Goal: Find specific page/section: Find specific page/section

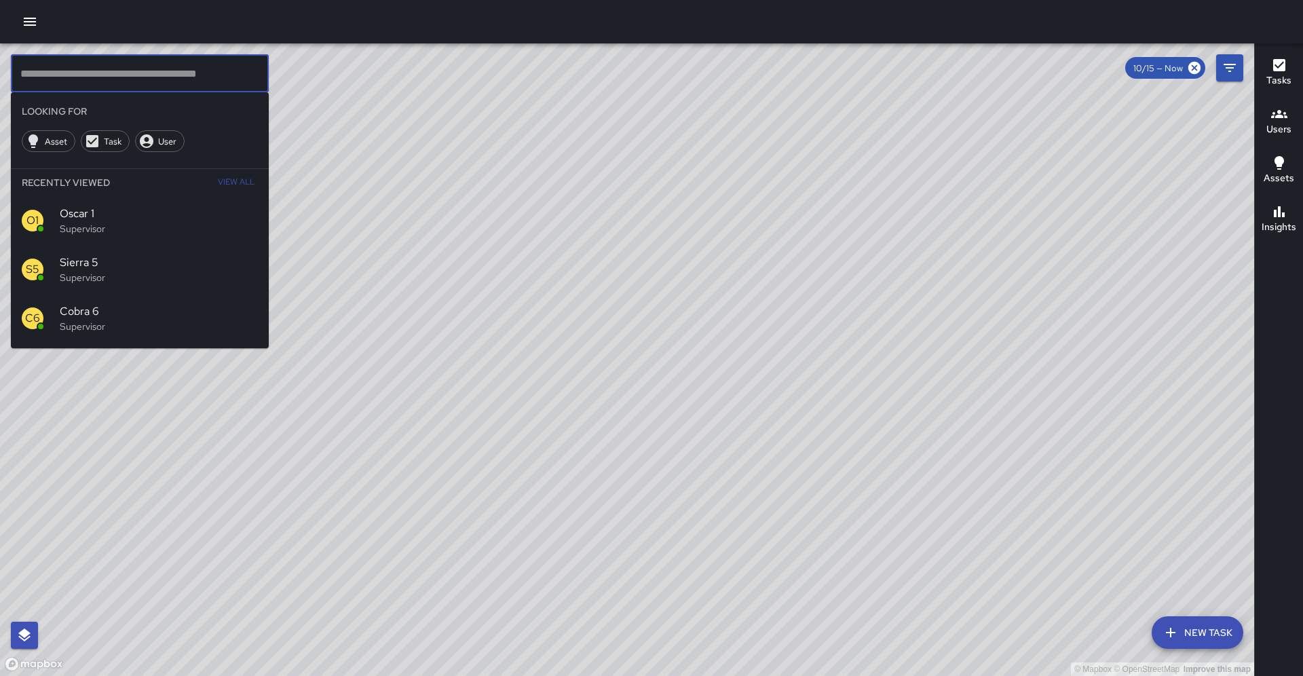
click at [128, 75] on input "text" at bounding box center [140, 73] width 258 height 38
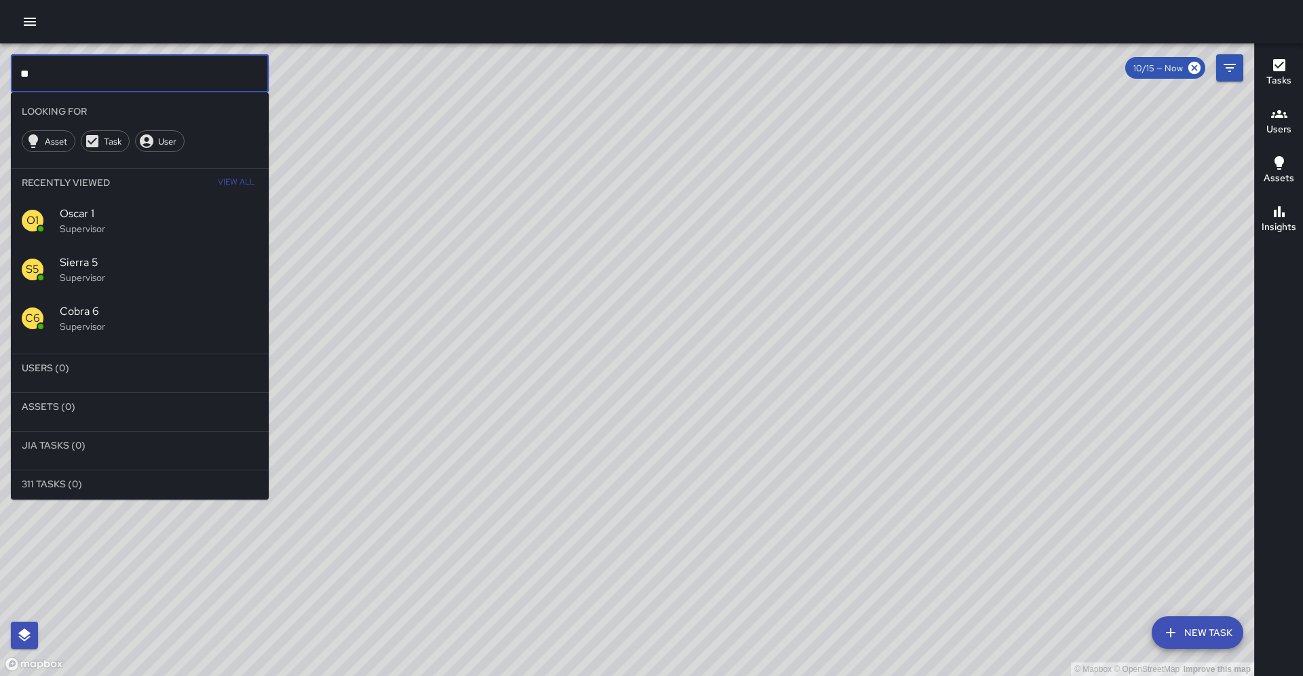
type input "*"
drag, startPoint x: 176, startPoint y: 83, endPoint x: 276, endPoint y: 98, distance: 101.6
click at [213, 88] on input "********" at bounding box center [140, 73] width 258 height 38
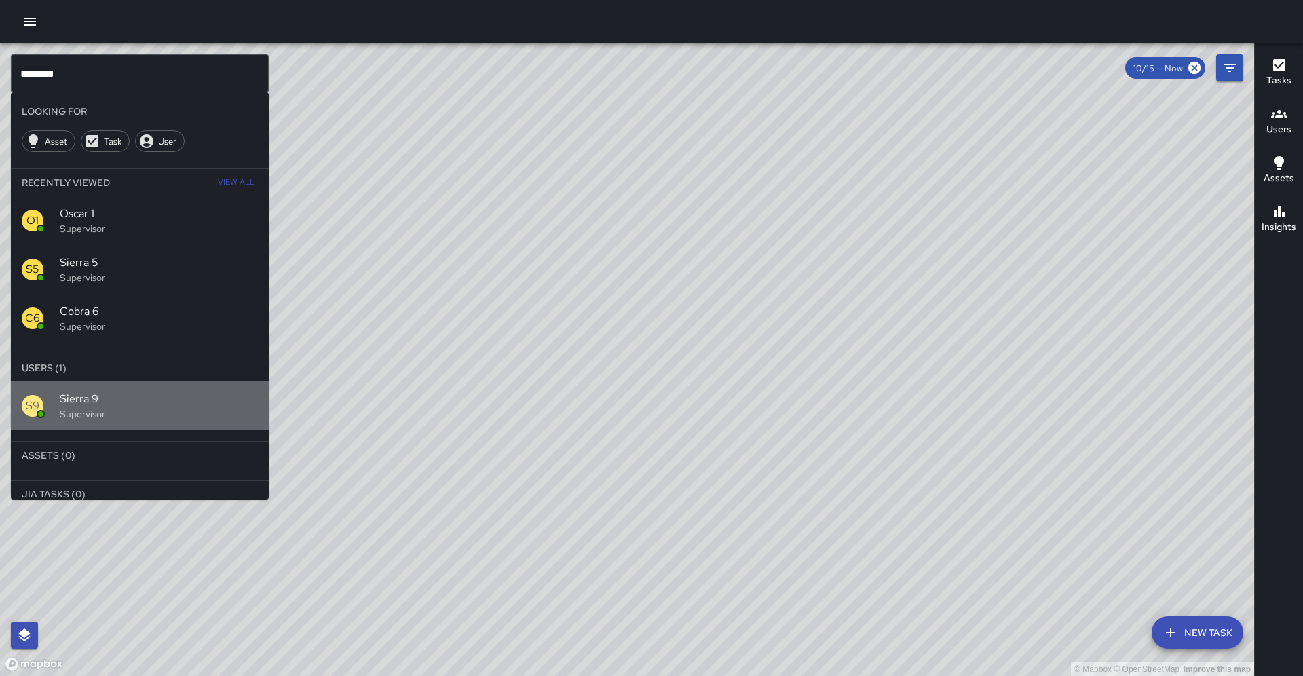
click at [86, 382] on div "S9 Sierra 9 Supervisor" at bounding box center [140, 405] width 258 height 49
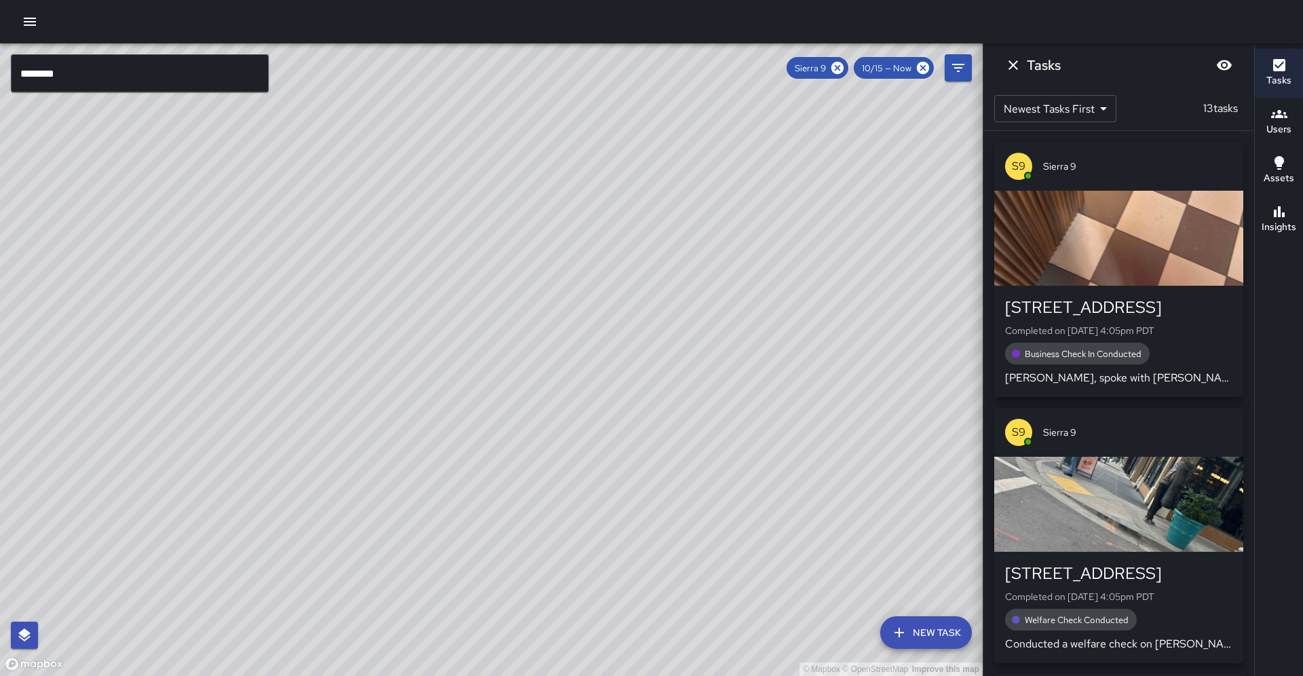
drag, startPoint x: 554, startPoint y: 312, endPoint x: 276, endPoint y: 515, distance: 343.9
click at [276, 515] on div "© Mapbox © OpenStreetMap Improve this map" at bounding box center [491, 359] width 983 height 633
drag, startPoint x: 320, startPoint y: 204, endPoint x: 509, endPoint y: 224, distance: 190.5
click at [509, 224] on div "© Mapbox © OpenStreetMap Improve this map" at bounding box center [491, 359] width 983 height 633
click at [1278, 223] on h6 "Insights" at bounding box center [1279, 227] width 35 height 15
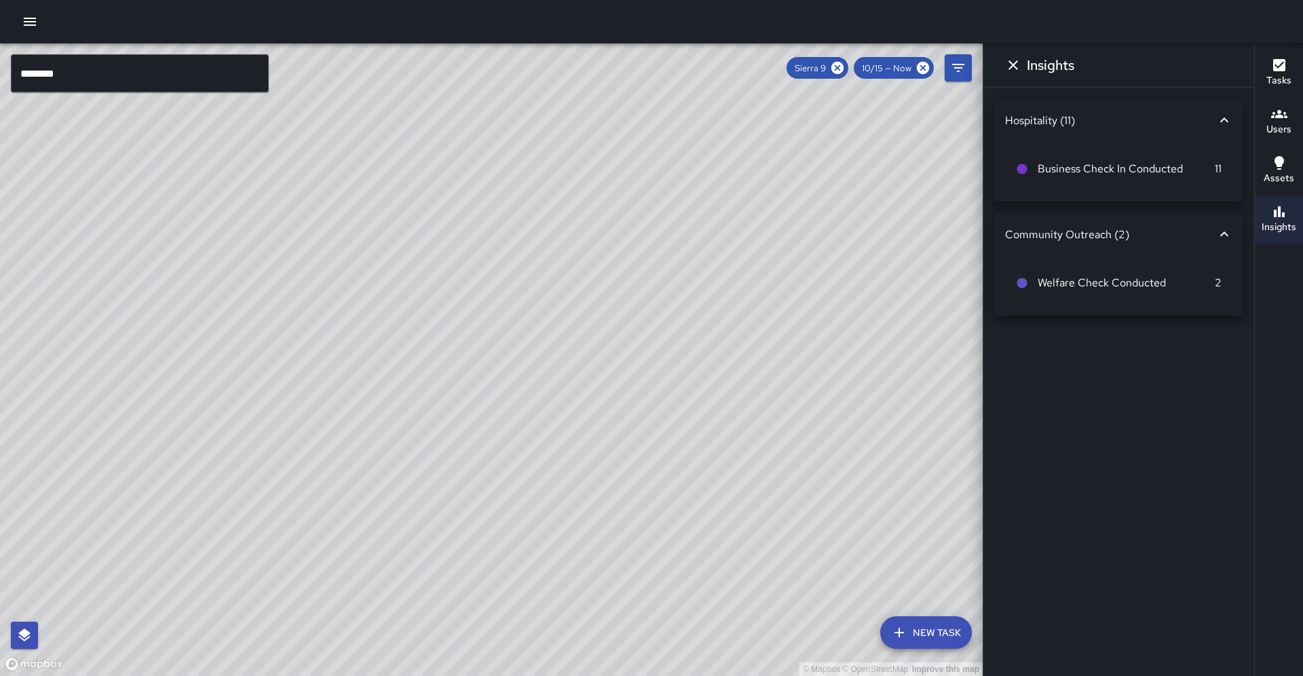
click at [372, 343] on div "© Mapbox © OpenStreetMap Improve this map" at bounding box center [491, 359] width 983 height 633
drag, startPoint x: 374, startPoint y: 346, endPoint x: 403, endPoint y: 474, distance: 131.4
click at [403, 474] on div "© Mapbox © OpenStreetMap Improve this map" at bounding box center [491, 359] width 983 height 633
click at [79, 86] on input "********" at bounding box center [140, 73] width 258 height 38
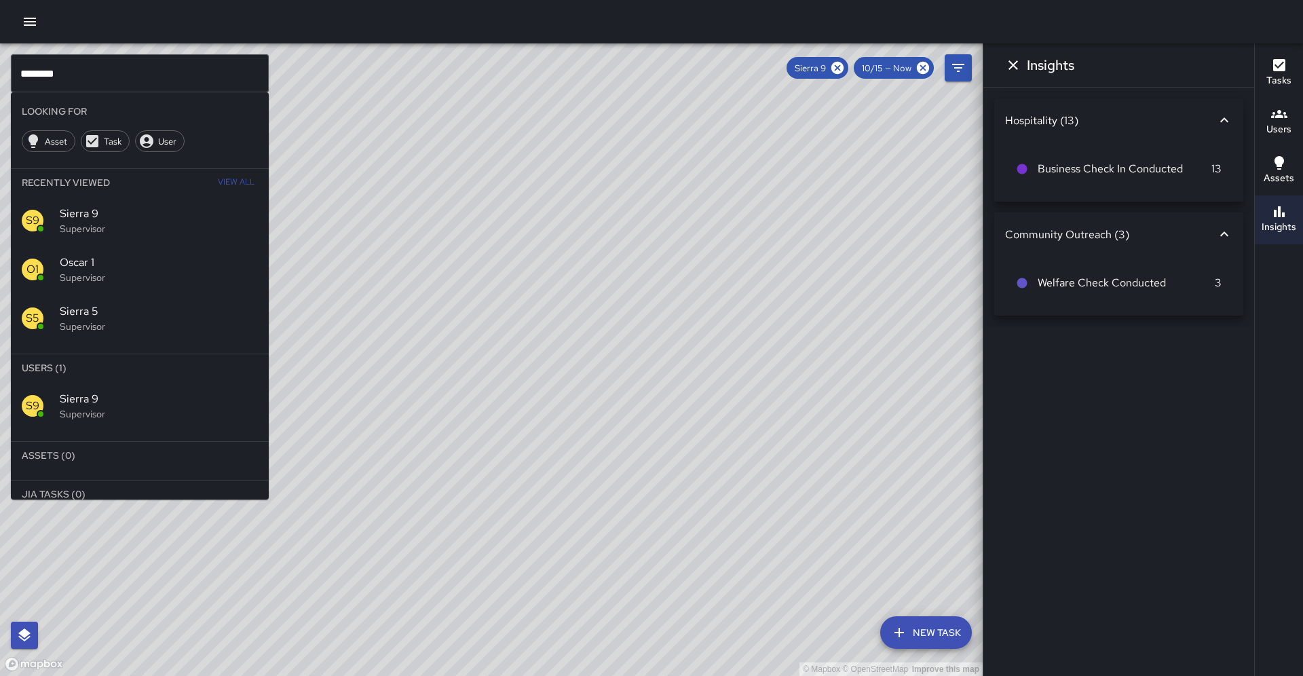
click at [510, 245] on div "© Mapbox © OpenStreetMap Improve this map S9 Sierra 9 Supervisor Tasks 16 / 16 …" at bounding box center [491, 359] width 983 height 633
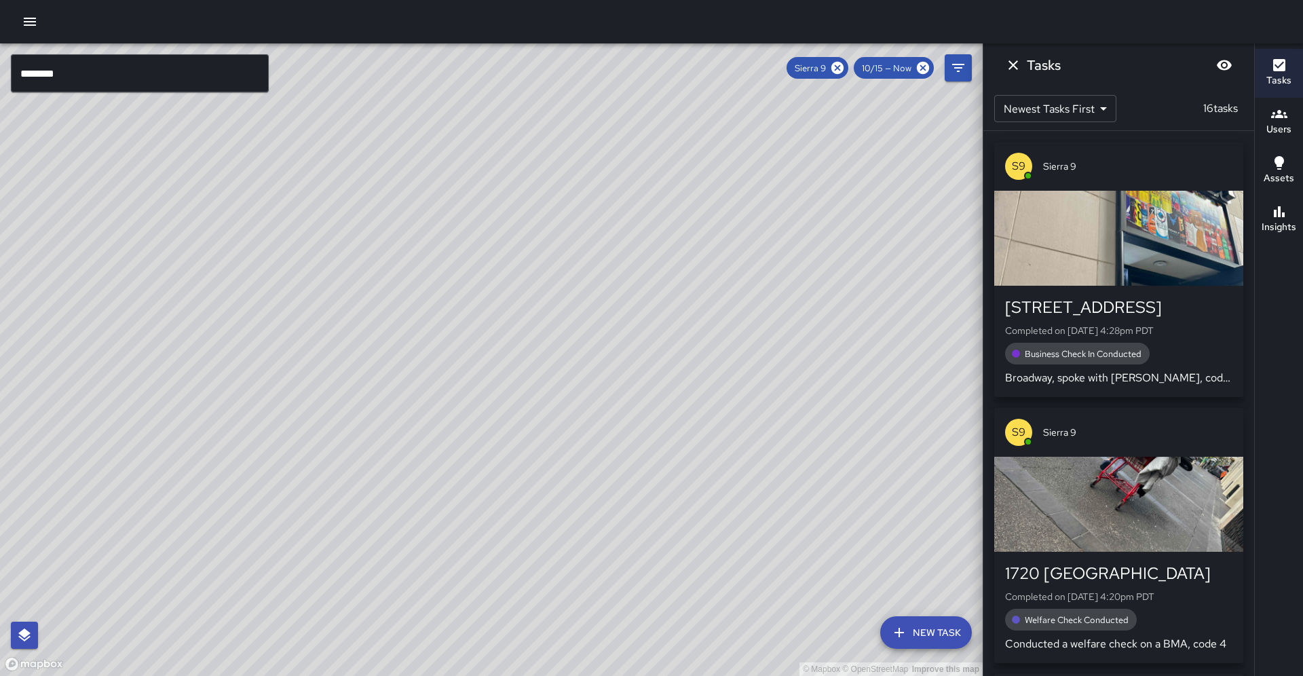
drag, startPoint x: 584, startPoint y: 327, endPoint x: 548, endPoint y: 322, distance: 36.4
click at [557, 323] on div "© Mapbox © OpenStreetMap Improve this map" at bounding box center [491, 359] width 983 height 633
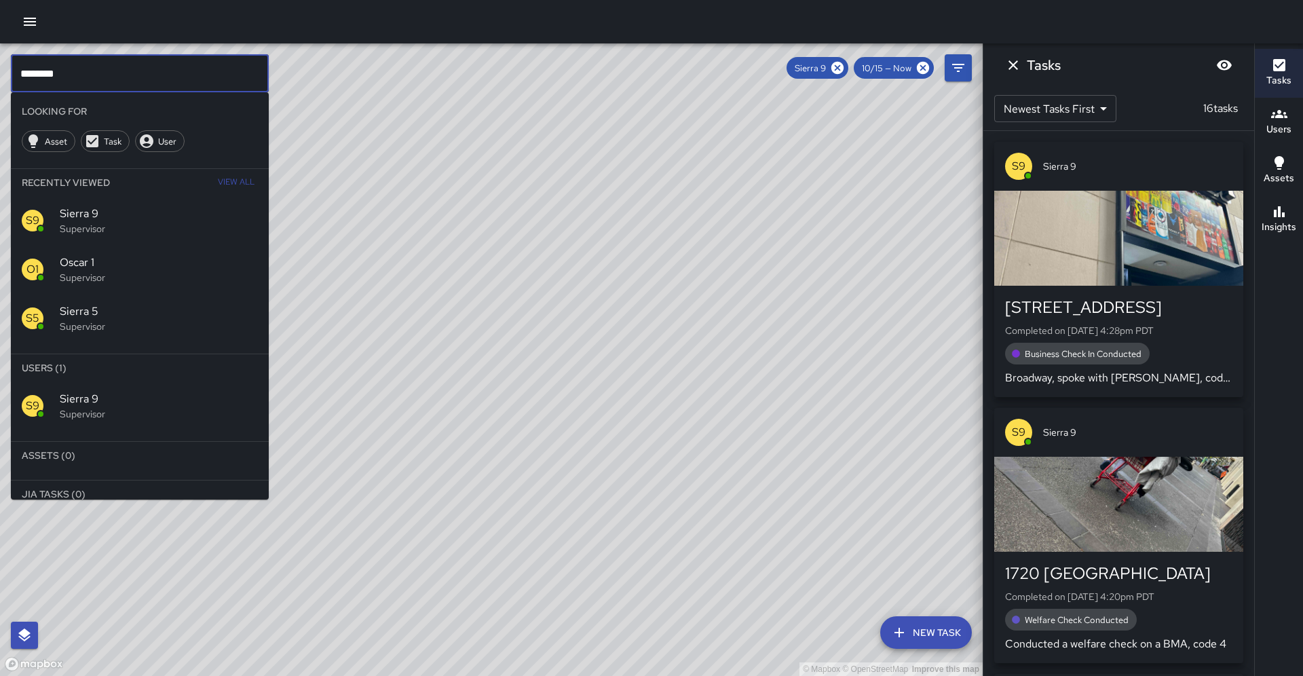
click at [136, 67] on input "********" at bounding box center [140, 73] width 258 height 38
type input "*********"
click at [845, 71] on icon at bounding box center [837, 67] width 15 height 15
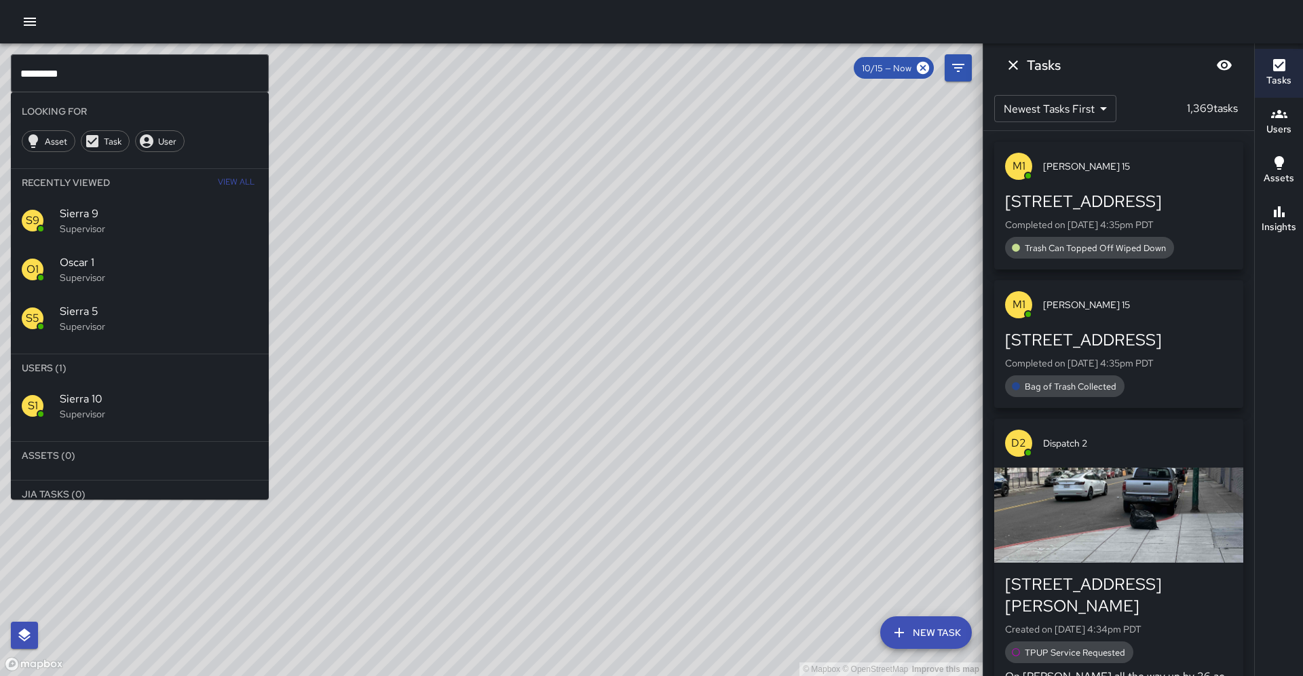
click at [148, 407] on p "Supervisor" at bounding box center [159, 414] width 198 height 14
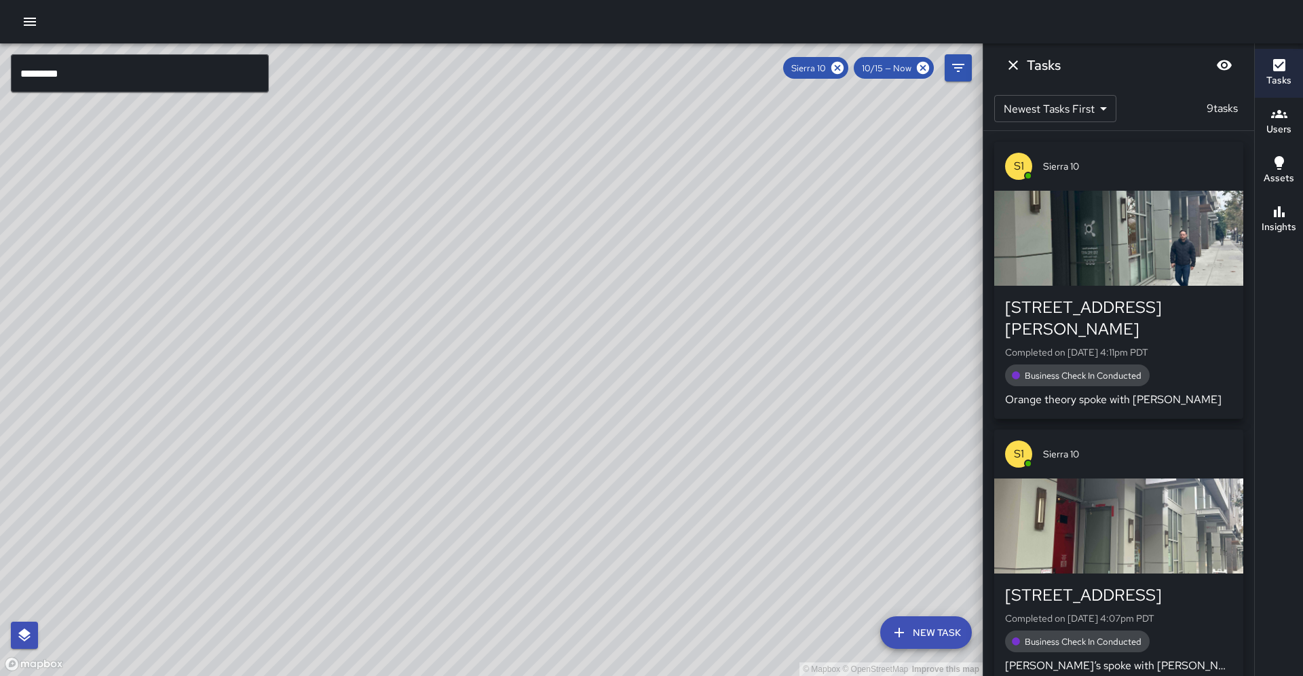
drag, startPoint x: 430, startPoint y: 375, endPoint x: 274, endPoint y: 450, distance: 172.5
click at [203, 548] on div "© Mapbox © OpenStreetMap Improve this map" at bounding box center [491, 359] width 983 height 633
drag, startPoint x: 319, startPoint y: 404, endPoint x: 282, endPoint y: 596, distance: 195.6
click at [282, 596] on div "© Mapbox © OpenStreetMap Improve this map" at bounding box center [491, 359] width 983 height 633
drag, startPoint x: 285, startPoint y: 595, endPoint x: 357, endPoint y: 402, distance: 205.8
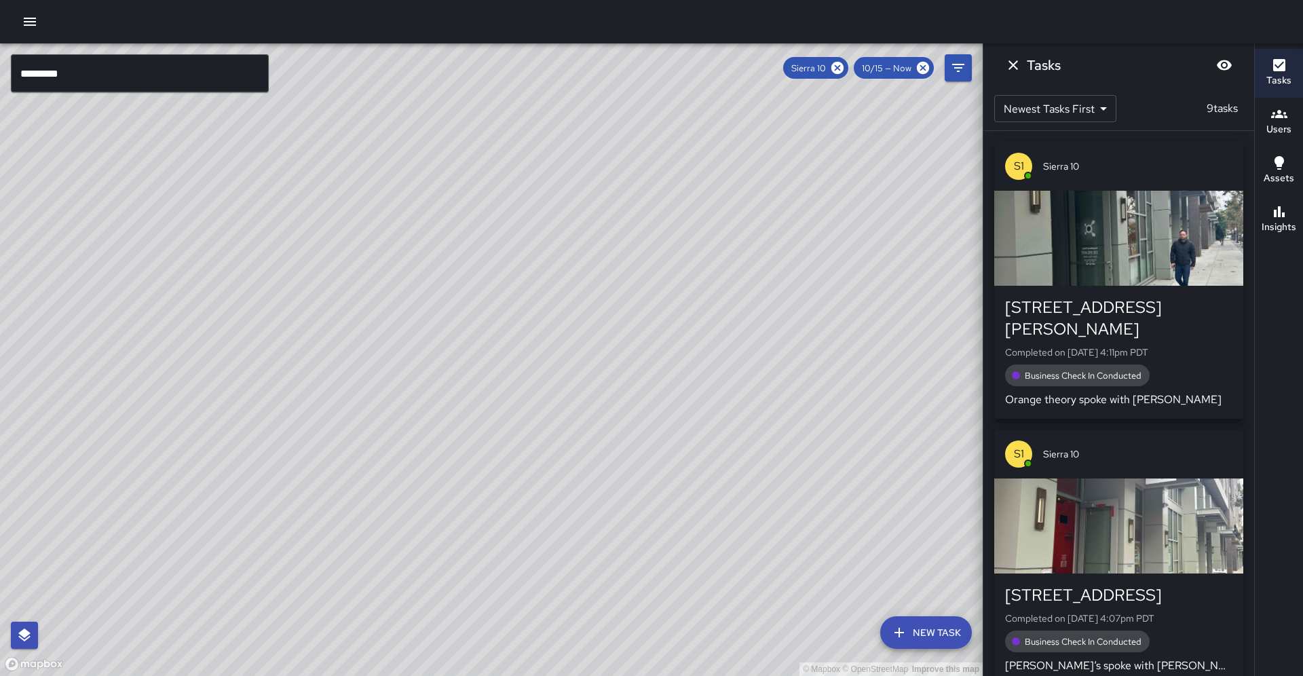
click at [357, 402] on div "© Mapbox © OpenStreetMap Improve this map" at bounding box center [491, 359] width 983 height 633
click at [1296, 231] on button "Insights" at bounding box center [1279, 220] width 48 height 49
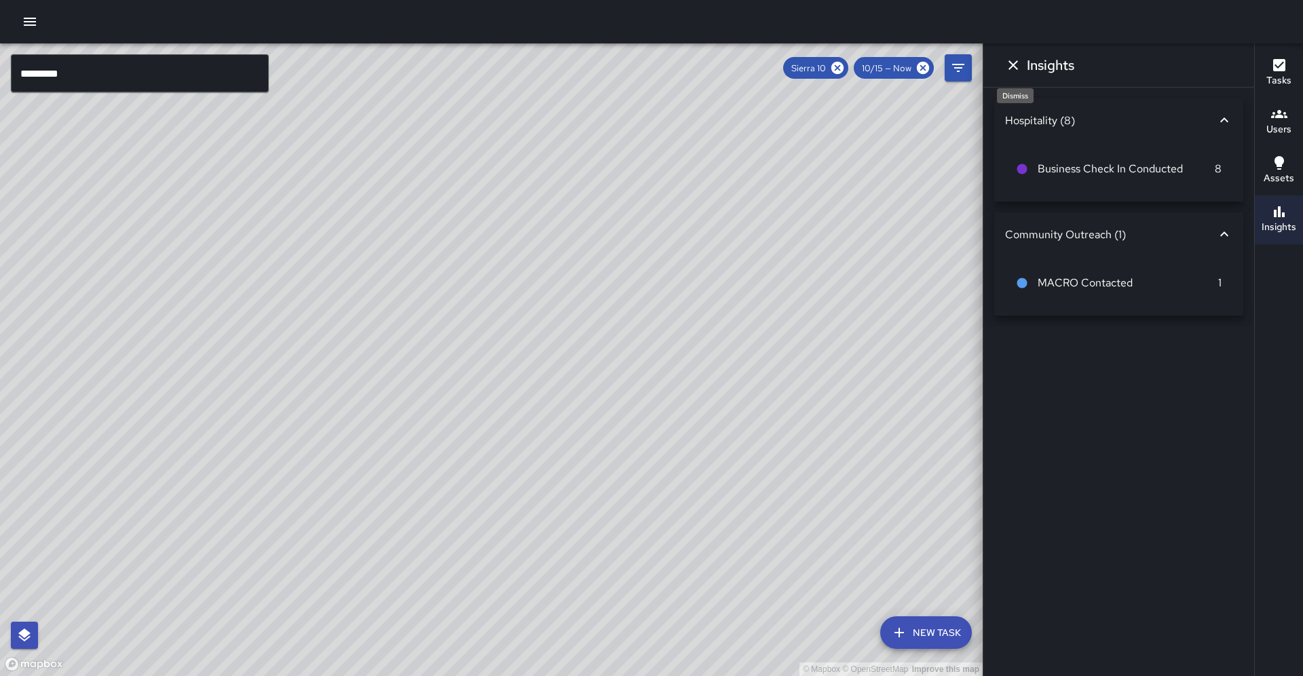
click at [1017, 73] on button "Dismiss" at bounding box center [1013, 65] width 27 height 27
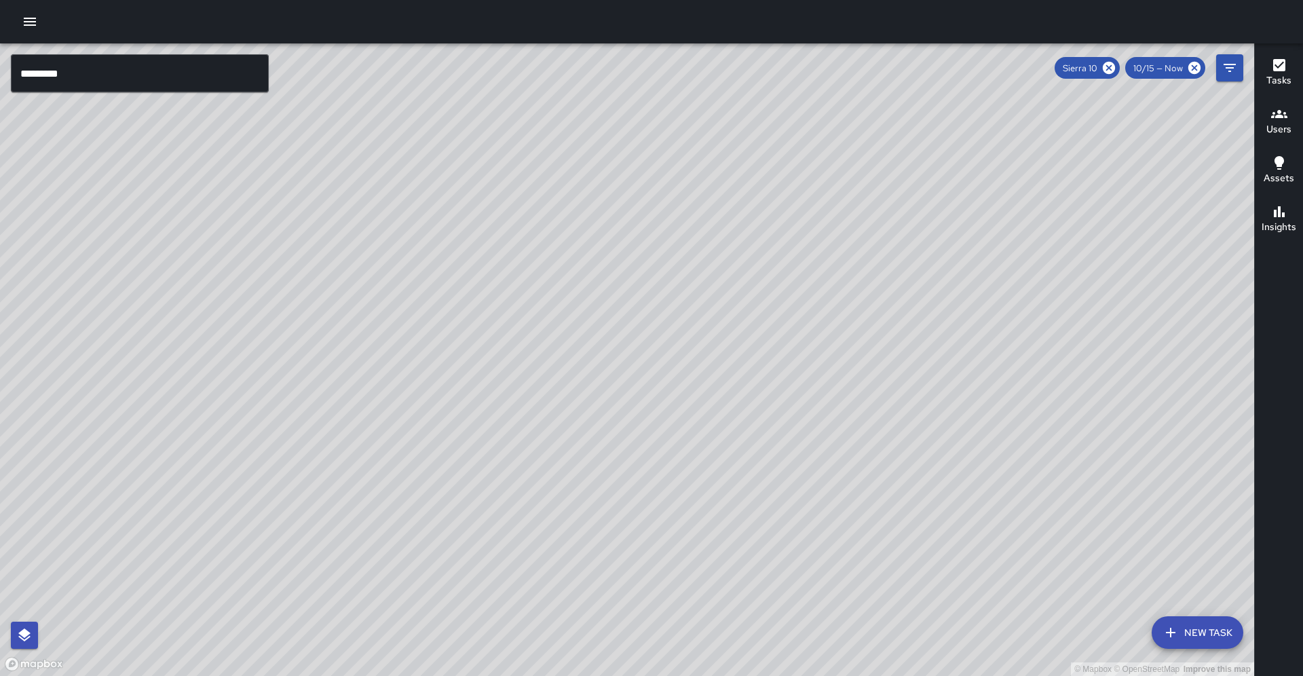
drag, startPoint x: 817, startPoint y: 238, endPoint x: 721, endPoint y: 308, distance: 119.1
click at [721, 308] on div "© Mapbox © OpenStreetMap Improve this map" at bounding box center [627, 359] width 1254 height 633
click at [505, 331] on div "© Mapbox © OpenStreetMap Improve this map" at bounding box center [627, 359] width 1254 height 633
drag, startPoint x: 411, startPoint y: 398, endPoint x: 466, endPoint y: 359, distance: 67.1
click at [466, 359] on div "© Mapbox © OpenStreetMap Improve this map" at bounding box center [627, 359] width 1254 height 633
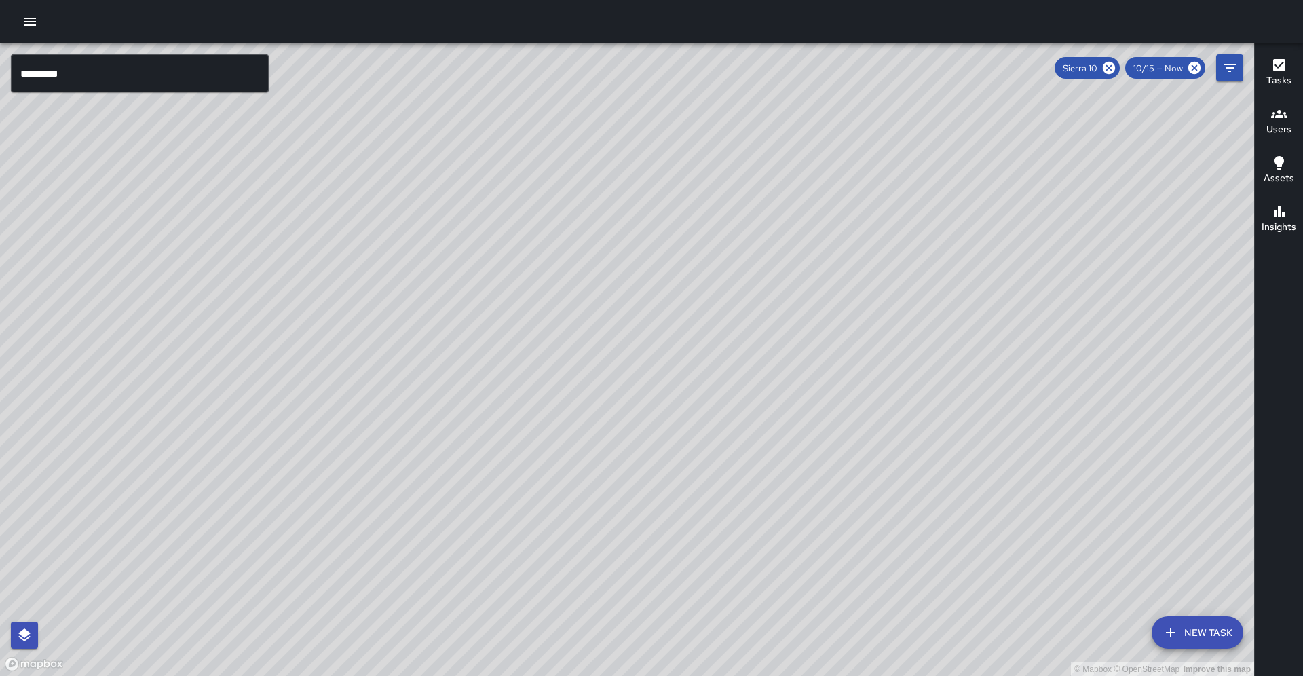
drag, startPoint x: 517, startPoint y: 346, endPoint x: 677, endPoint y: 300, distance: 166.7
click at [677, 300] on div "© Mapbox © OpenStreetMap Improve this map" at bounding box center [627, 359] width 1254 height 633
click at [371, 426] on div "© Mapbox © OpenStreetMap Improve this map S1 Sierra 10 [STREET_ADDRESS] Complet…" at bounding box center [627, 359] width 1254 height 633
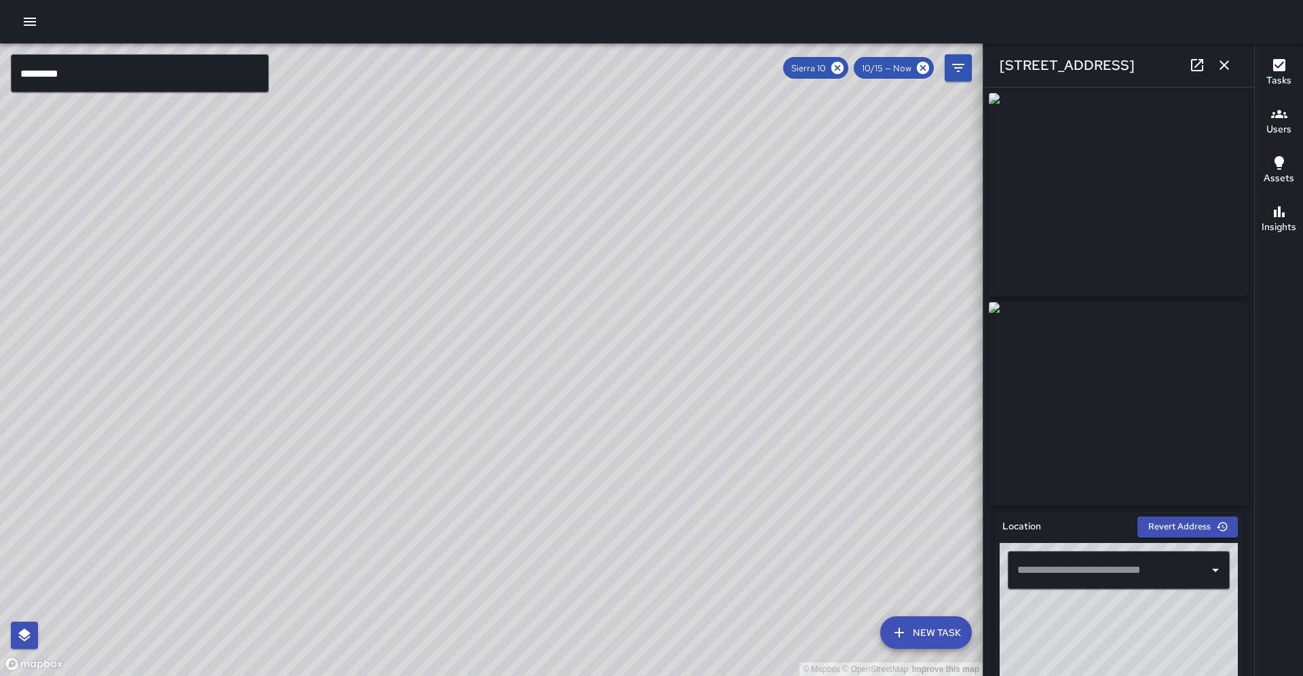
type input "**********"
click at [1233, 58] on button "button" at bounding box center [1224, 65] width 27 height 27
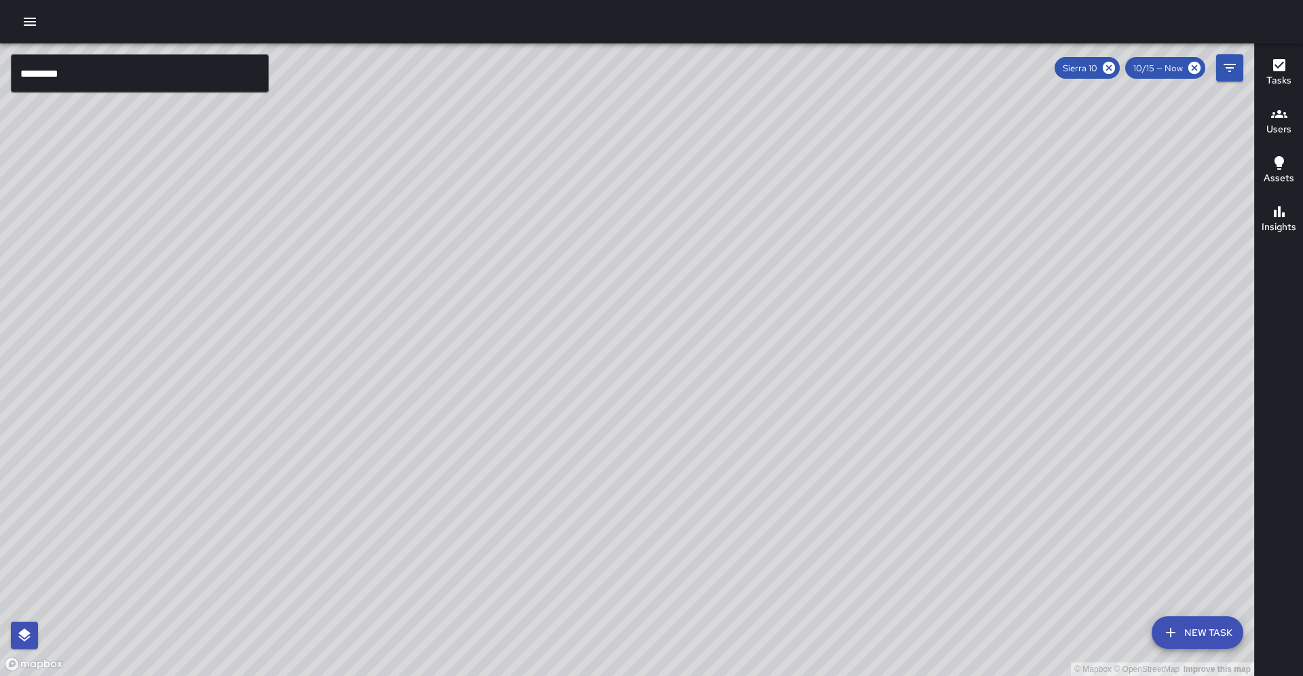
drag, startPoint x: 906, startPoint y: 257, endPoint x: 633, endPoint y: 331, distance: 283.2
click at [633, 331] on div "© Mapbox © OpenStreetMap Improve this map" at bounding box center [627, 359] width 1254 height 633
drag, startPoint x: 714, startPoint y: 292, endPoint x: 648, endPoint y: 324, distance: 74.1
click at [648, 324] on div "© Mapbox © OpenStreetMap Improve this map" at bounding box center [627, 359] width 1254 height 633
drag, startPoint x: 709, startPoint y: 309, endPoint x: 637, endPoint y: 352, distance: 84.3
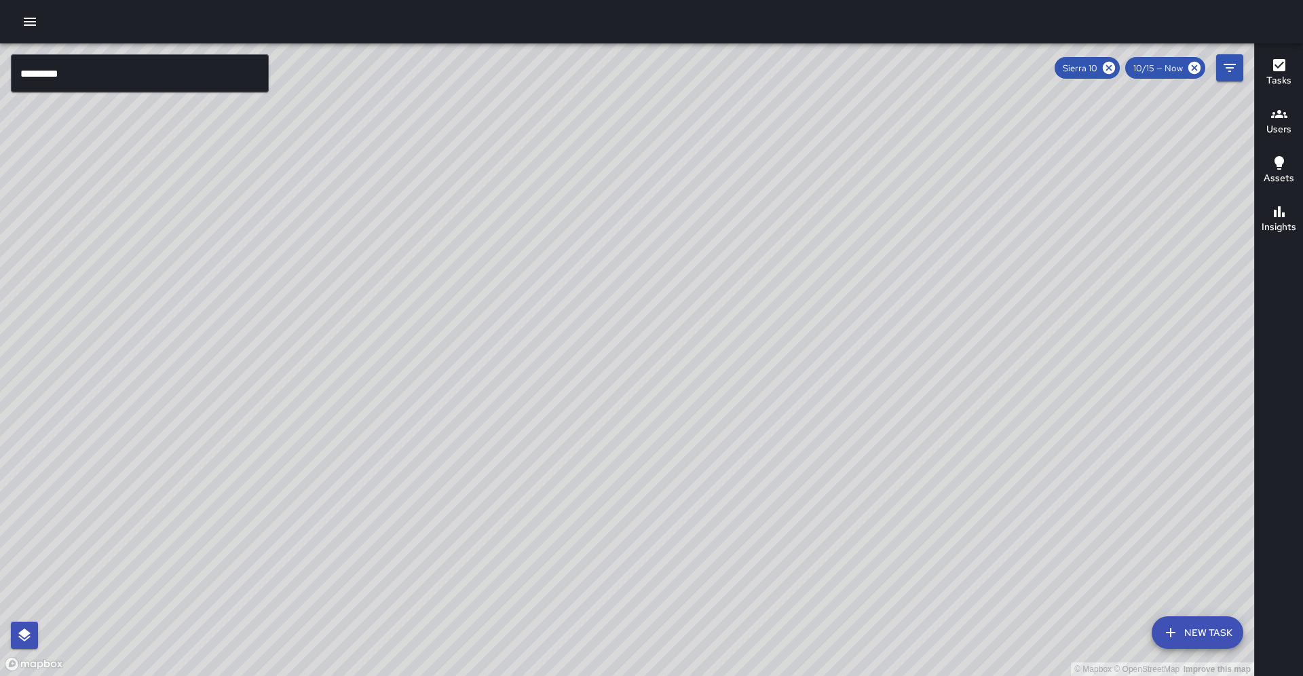
click at [637, 352] on div "© Mapbox © OpenStreetMap Improve this map S1 Sierra 10 Supervisor Tasks 9 / 9 T…" at bounding box center [627, 359] width 1254 height 633
drag, startPoint x: 701, startPoint y: 381, endPoint x: 703, endPoint y: 288, distance: 93.0
click at [701, 275] on div "© Mapbox © OpenStreetMap Improve this map" at bounding box center [627, 359] width 1254 height 633
drag, startPoint x: 557, startPoint y: 497, endPoint x: 639, endPoint y: 276, distance: 236.3
click at [639, 276] on div "© Mapbox © OpenStreetMap Improve this map" at bounding box center [627, 359] width 1254 height 633
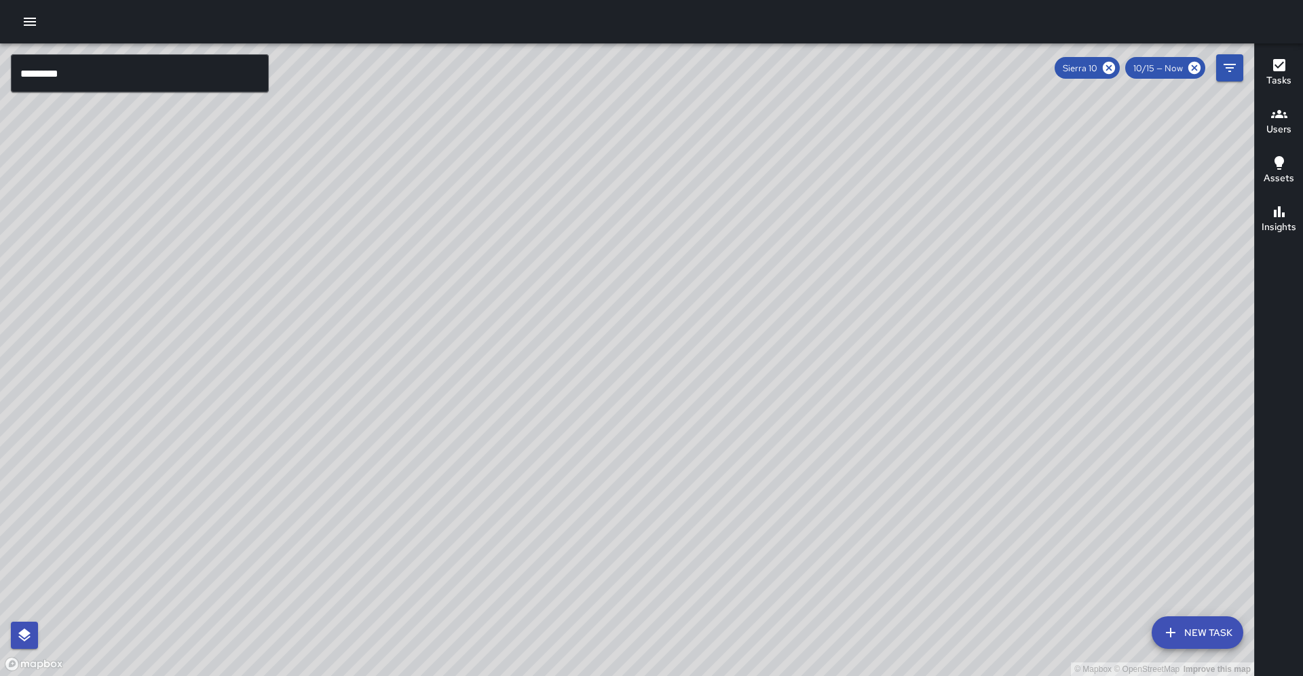
drag, startPoint x: 562, startPoint y: 481, endPoint x: 547, endPoint y: 447, distance: 37.7
click at [547, 447] on div "© Mapbox © OpenStreetMap Improve this map" at bounding box center [627, 359] width 1254 height 633
drag, startPoint x: 559, startPoint y: 464, endPoint x: 534, endPoint y: 451, distance: 29.1
click at [534, 451] on div "© Mapbox © OpenStreetMap Improve this map" at bounding box center [627, 359] width 1254 height 633
drag, startPoint x: 523, startPoint y: 429, endPoint x: 528, endPoint y: 317, distance: 112.1
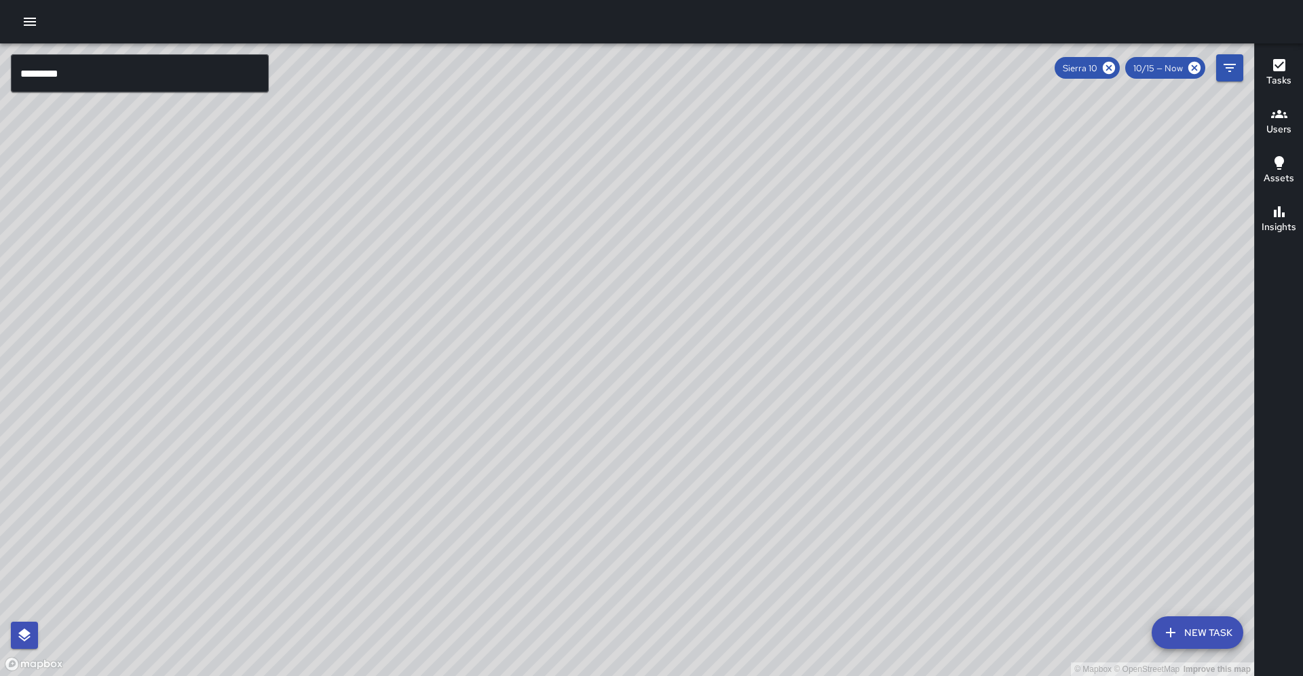
click at [529, 310] on div "© Mapbox © OpenStreetMap Improve this map" at bounding box center [627, 359] width 1254 height 633
drag, startPoint x: 436, startPoint y: 462, endPoint x: 467, endPoint y: 442, distance: 36.3
click at [467, 442] on div "© Mapbox © OpenStreetMap Improve this map" at bounding box center [627, 359] width 1254 height 633
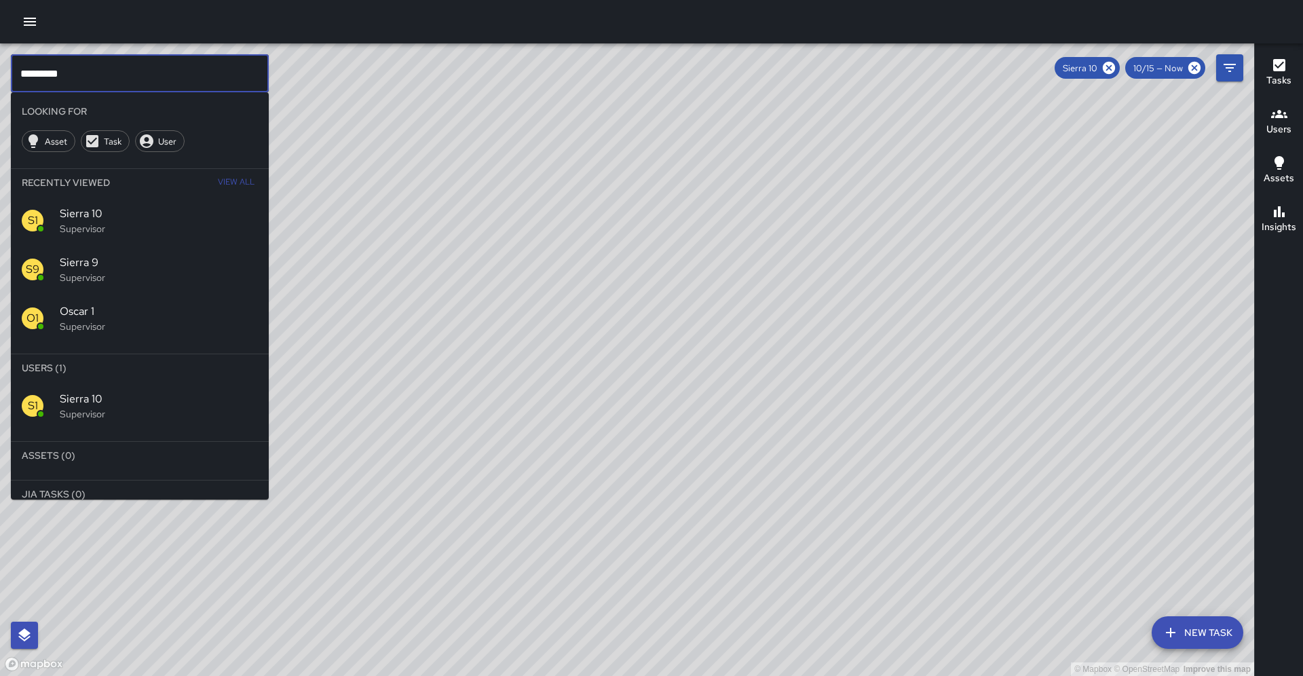
scroll to position [0, 1]
click at [151, 84] on input "*********" at bounding box center [140, 73] width 258 height 38
click at [1115, 69] on icon at bounding box center [1109, 68] width 12 height 12
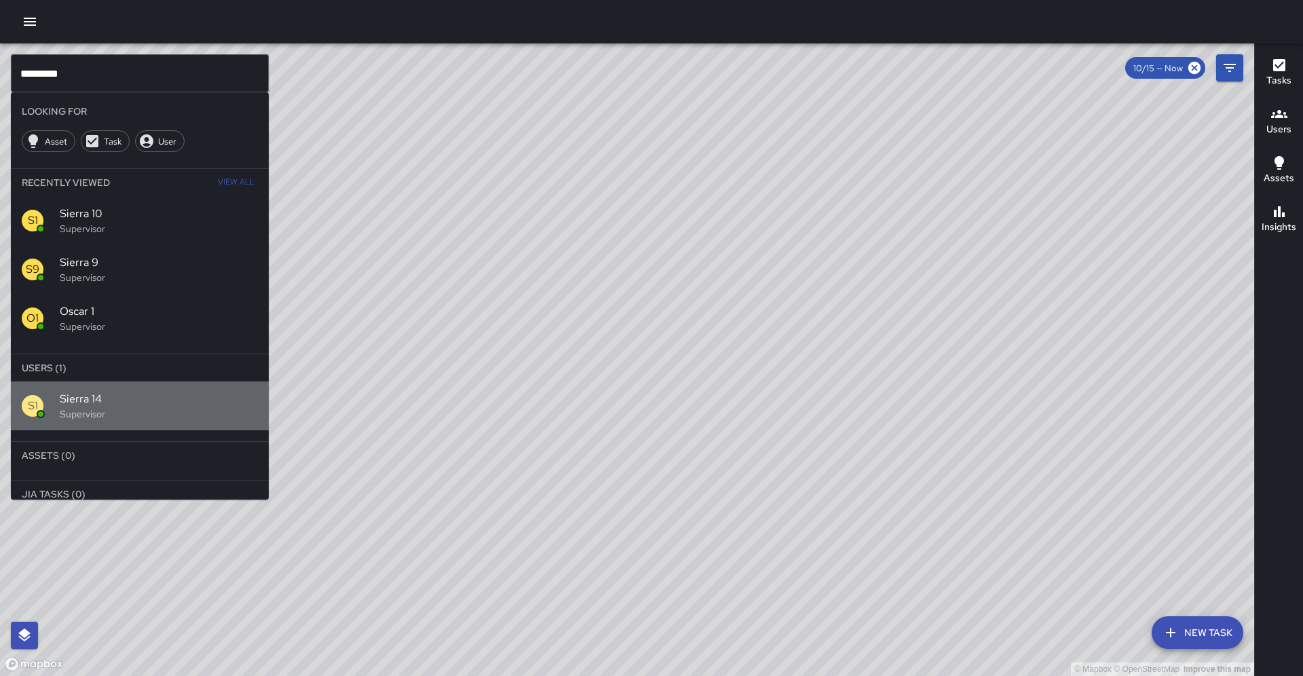
drag, startPoint x: 93, startPoint y: 374, endPoint x: 96, endPoint y: 364, distance: 10.7
click at [96, 391] on div "Sierra 14 Supervisor" at bounding box center [159, 406] width 198 height 30
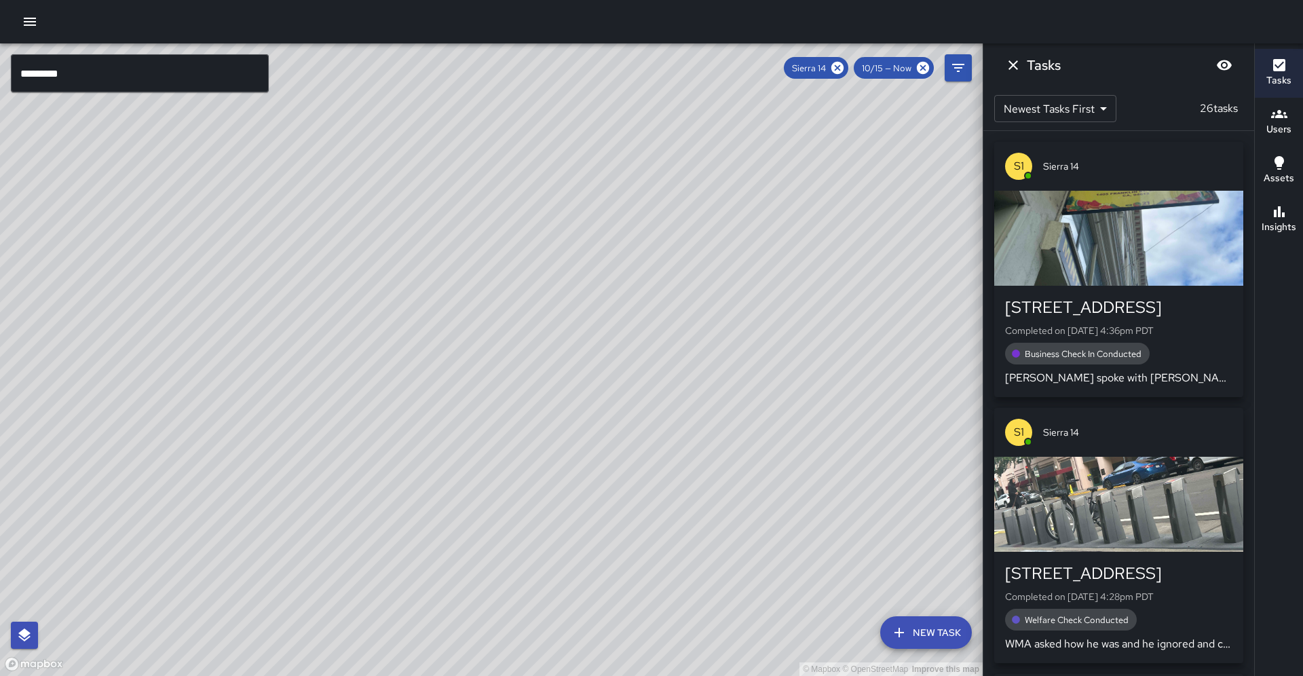
drag, startPoint x: 212, startPoint y: 331, endPoint x: 205, endPoint y: 396, distance: 65.6
click at [329, 305] on div "© Mapbox © OpenStreetMap Improve this map" at bounding box center [491, 359] width 983 height 633
drag, startPoint x: 193, startPoint y: 409, endPoint x: 431, endPoint y: 316, distance: 255.1
click at [431, 316] on div "© Mapbox © OpenStreetMap Improve this map" at bounding box center [491, 359] width 983 height 633
drag, startPoint x: 318, startPoint y: 392, endPoint x: 354, endPoint y: 369, distance: 42.5
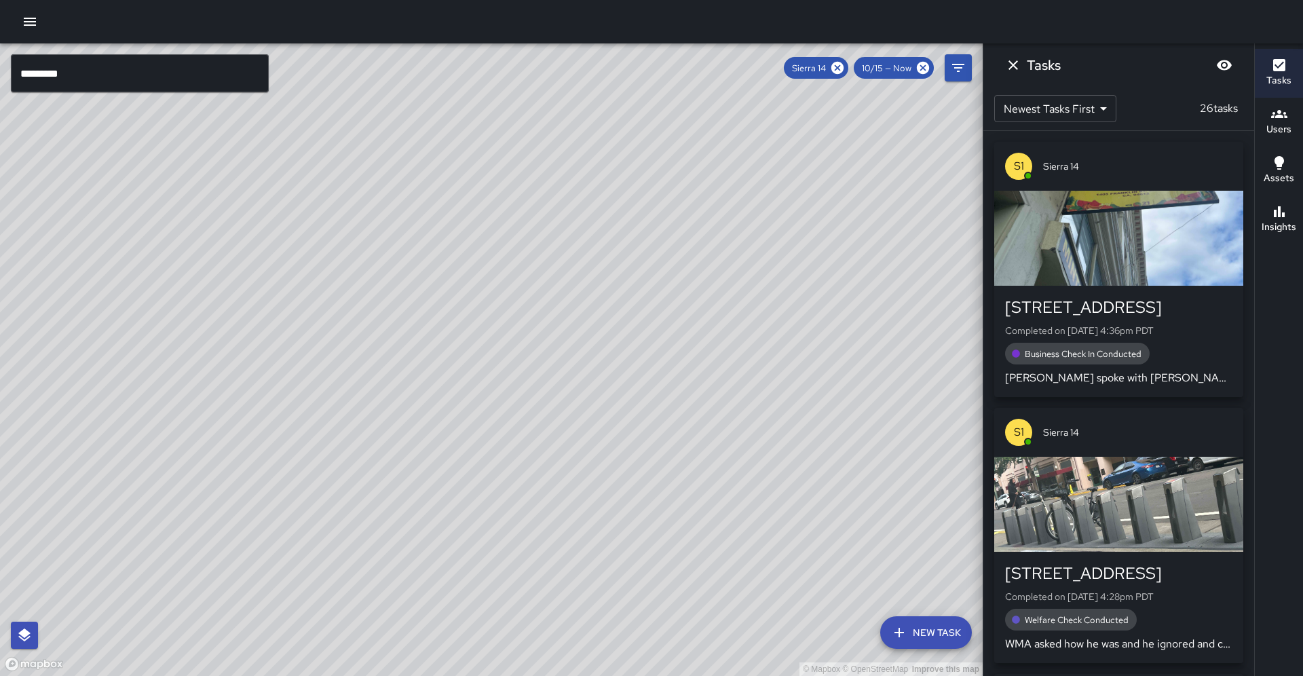
click at [362, 365] on div "© Mapbox © OpenStreetMap Improve this map" at bounding box center [491, 359] width 983 height 633
drag, startPoint x: 208, startPoint y: 398, endPoint x: 280, endPoint y: 348, distance: 87.8
click at [280, 348] on div "© Mapbox © OpenStreetMap Improve this map" at bounding box center [491, 359] width 983 height 633
click at [1275, 206] on icon "button" at bounding box center [1279, 212] width 16 height 16
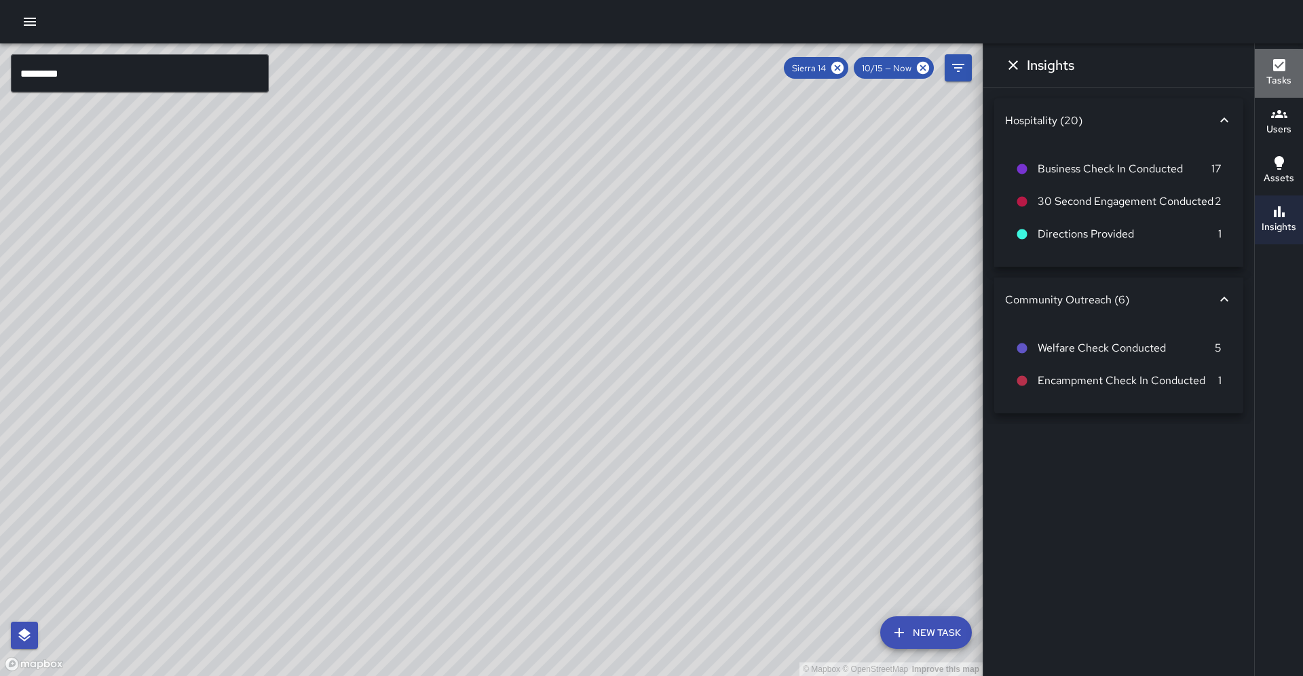
click at [1274, 71] on icon "button" at bounding box center [1279, 65] width 12 height 12
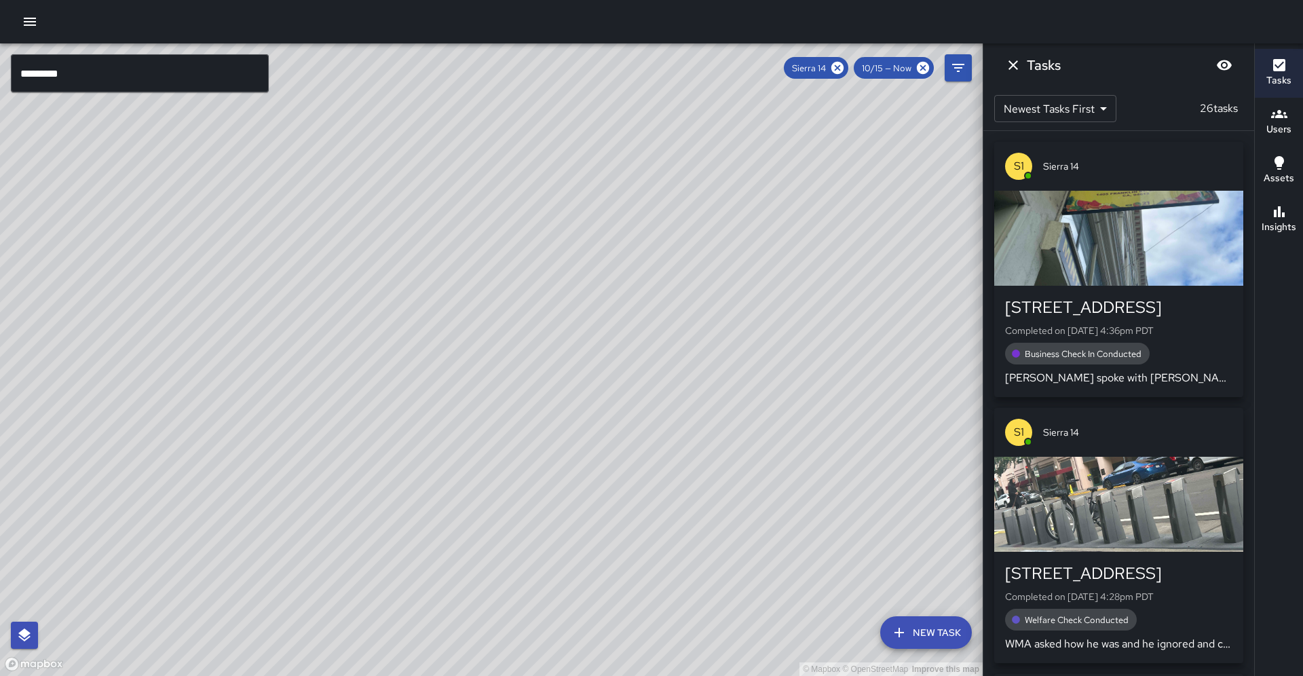
drag, startPoint x: 503, startPoint y: 264, endPoint x: 612, endPoint y: 249, distance: 109.6
click at [612, 250] on div "© Mapbox © OpenStreetMap Improve this map" at bounding box center [491, 359] width 983 height 633
drag, startPoint x: 470, startPoint y: 324, endPoint x: 494, endPoint y: 319, distance: 25.0
click at [494, 319] on div "© Mapbox © OpenStreetMap Improve this map" at bounding box center [491, 359] width 983 height 633
drag, startPoint x: 494, startPoint y: 319, endPoint x: 498, endPoint y: 283, distance: 36.2
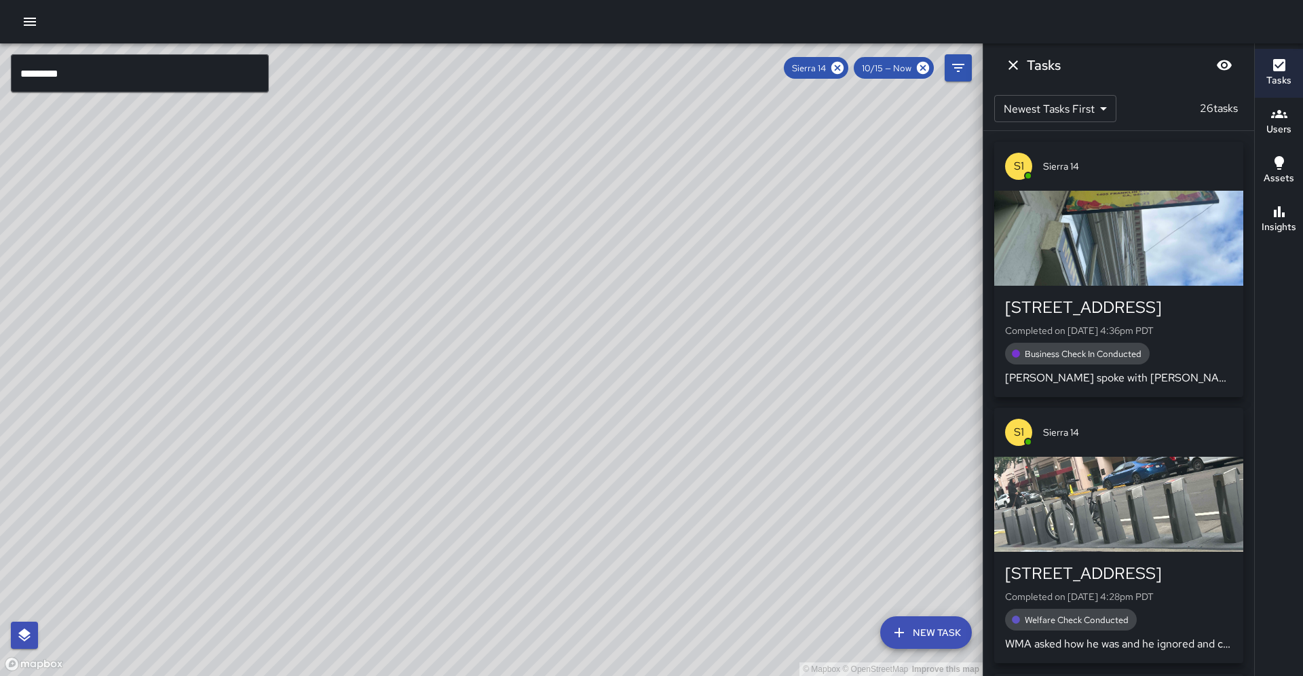
click at [498, 283] on div "© Mapbox © OpenStreetMap Improve this map" at bounding box center [491, 359] width 983 height 633
drag, startPoint x: 577, startPoint y: 303, endPoint x: 576, endPoint y: 312, distance: 9.6
click at [576, 312] on div "© Mapbox © OpenStreetMap Improve this map" at bounding box center [491, 359] width 983 height 633
click at [1012, 58] on icon "Dismiss" at bounding box center [1013, 65] width 16 height 16
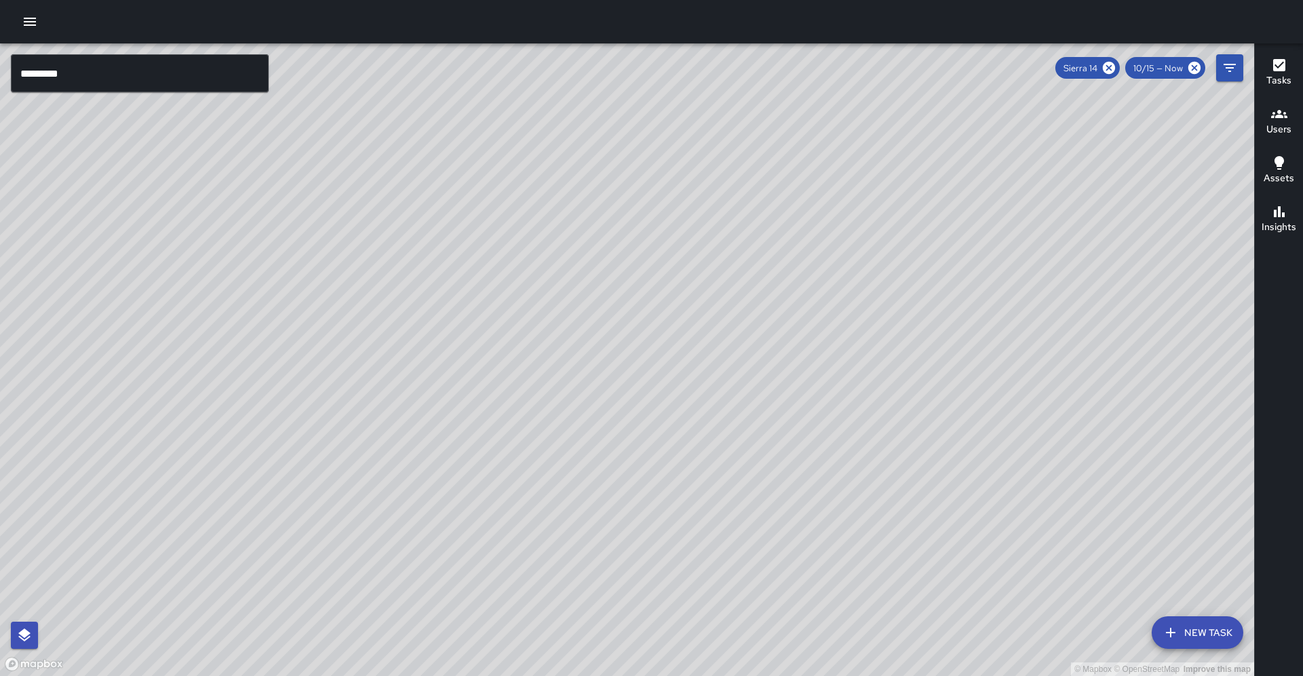
drag, startPoint x: 748, startPoint y: 333, endPoint x: 439, endPoint y: 493, distance: 347.6
click at [439, 493] on div "© Mapbox © OpenStreetMap Improve this map" at bounding box center [627, 359] width 1254 height 633
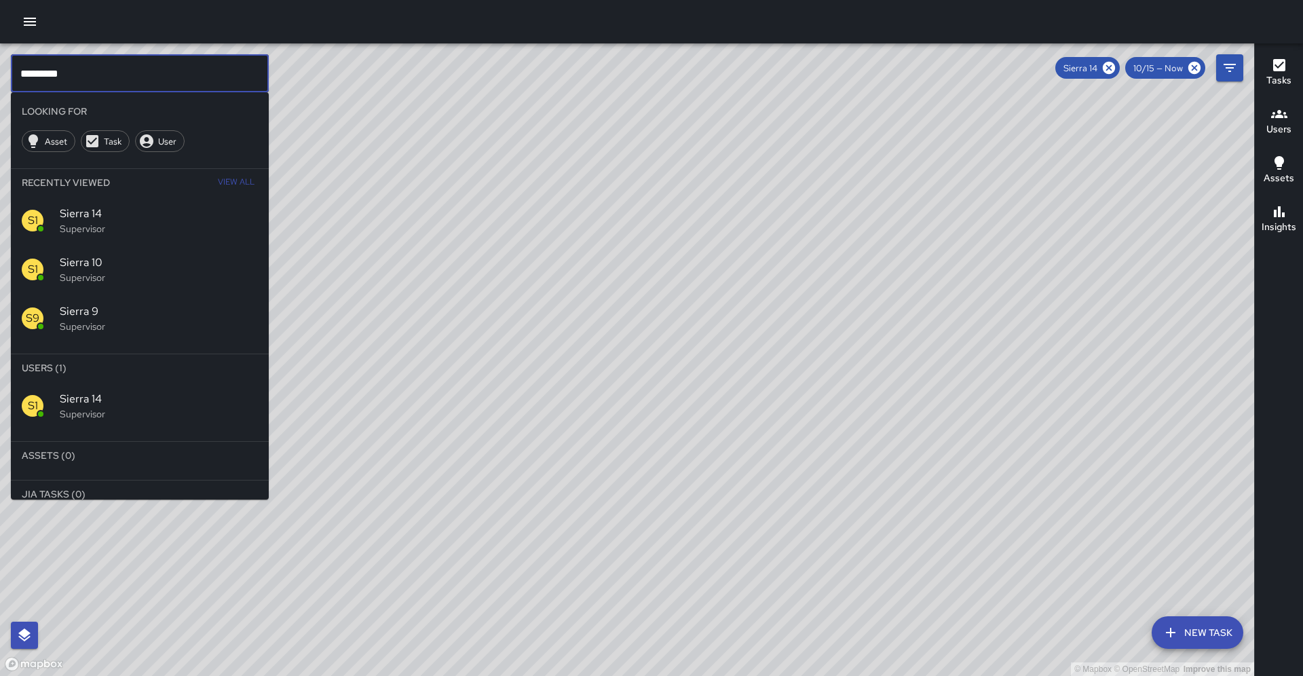
click at [69, 69] on input "*********" at bounding box center [140, 73] width 258 height 38
click at [147, 245] on div "S1 Sierra 10 Supervisor" at bounding box center [140, 269] width 258 height 49
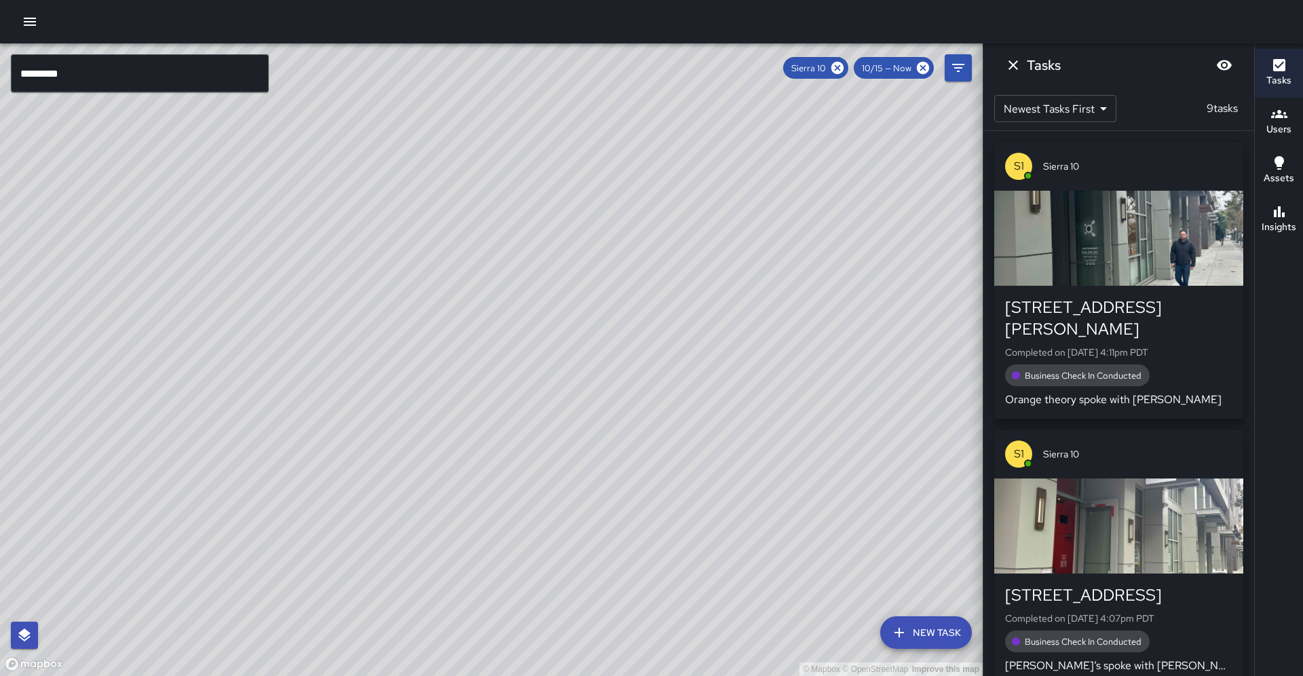
drag, startPoint x: 431, startPoint y: 204, endPoint x: 316, endPoint y: 480, distance: 299.4
click at [265, 526] on div "© Mapbox © OpenStreetMap Improve this map" at bounding box center [491, 359] width 983 height 633
drag, startPoint x: 474, startPoint y: 396, endPoint x: 362, endPoint y: 335, distance: 127.0
click at [362, 335] on div "© Mapbox © OpenStreetMap Improve this map" at bounding box center [491, 359] width 983 height 633
drag, startPoint x: 331, startPoint y: 369, endPoint x: 365, endPoint y: 361, distance: 34.8
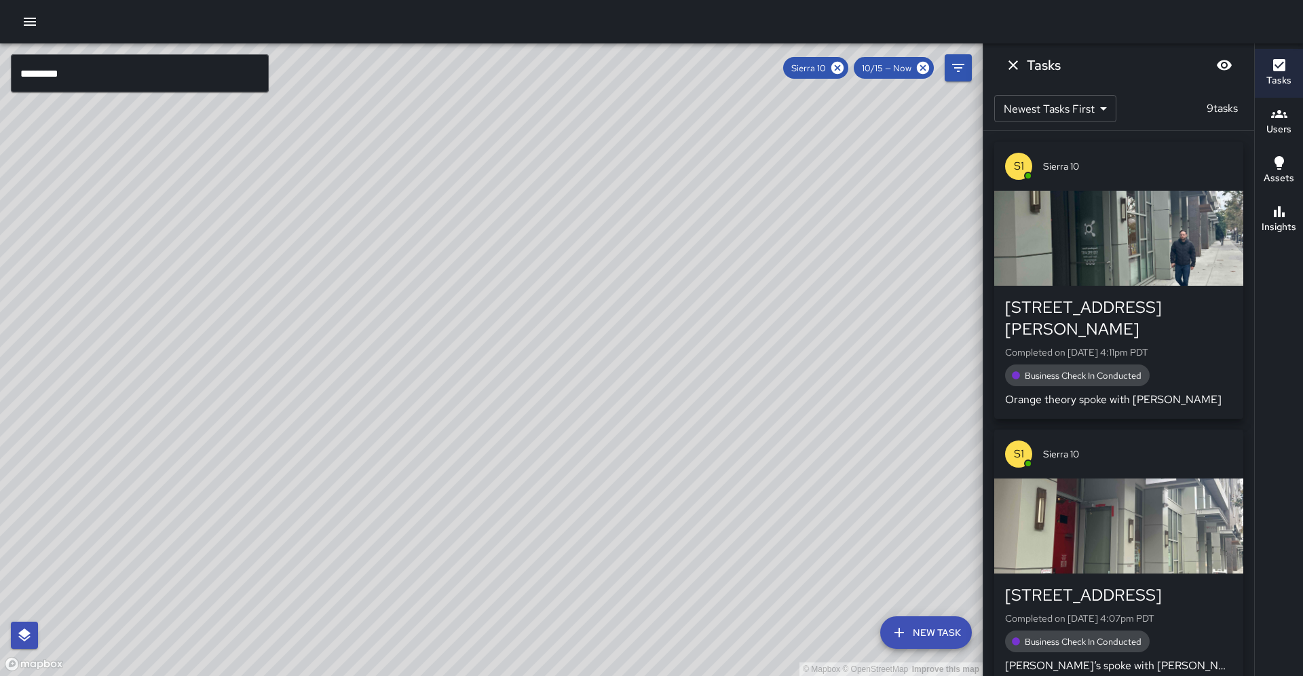
click at [365, 360] on div "© Mapbox © OpenStreetMap Improve this map" at bounding box center [491, 359] width 983 height 633
click at [396, 357] on div "© Mapbox © OpenStreetMap Improve this map" at bounding box center [491, 359] width 983 height 633
drag, startPoint x: 386, startPoint y: 313, endPoint x: 340, endPoint y: 315, distance: 46.2
click at [340, 315] on div "© Mapbox © OpenStreetMap Improve this map" at bounding box center [491, 359] width 983 height 633
click at [1011, 61] on icon "Dismiss" at bounding box center [1013, 65] width 16 height 16
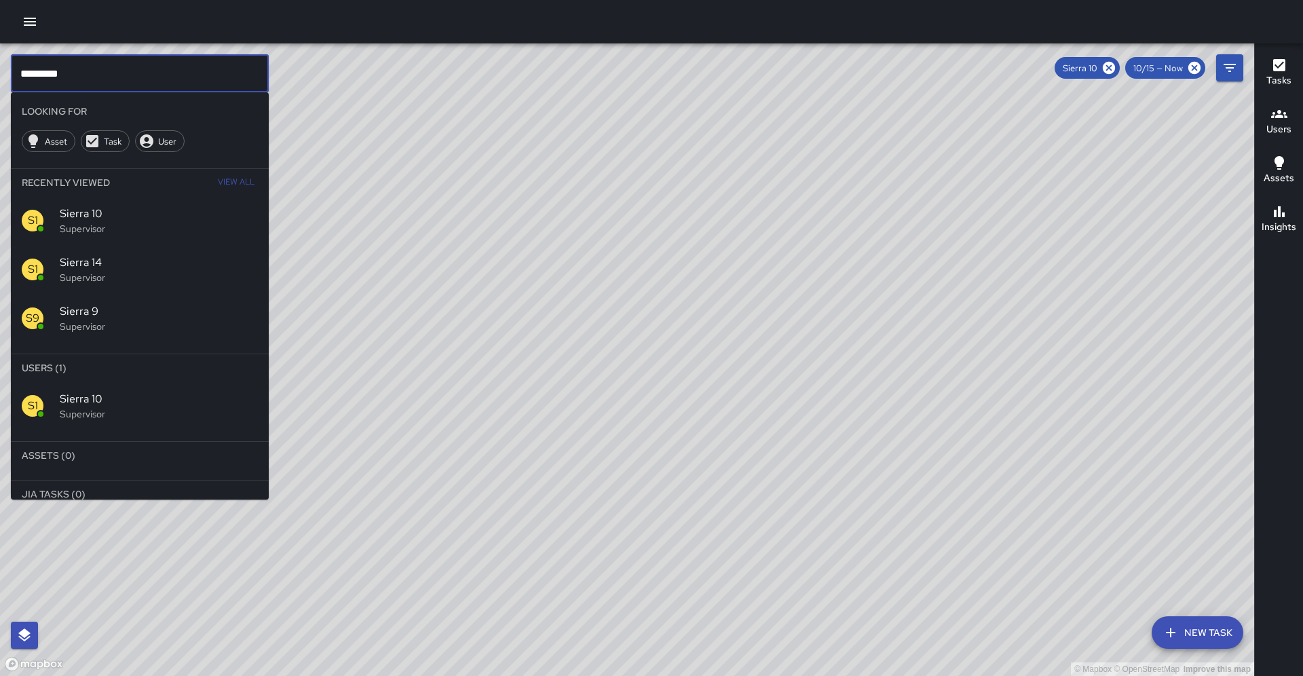
drag, startPoint x: 91, startPoint y: 76, endPoint x: 0, endPoint y: 87, distance: 91.6
click at [0, 87] on div "© Mapbox © OpenStreetMap Improve this map ********* ​ Looking For Asset Task Us…" at bounding box center [627, 359] width 1254 height 633
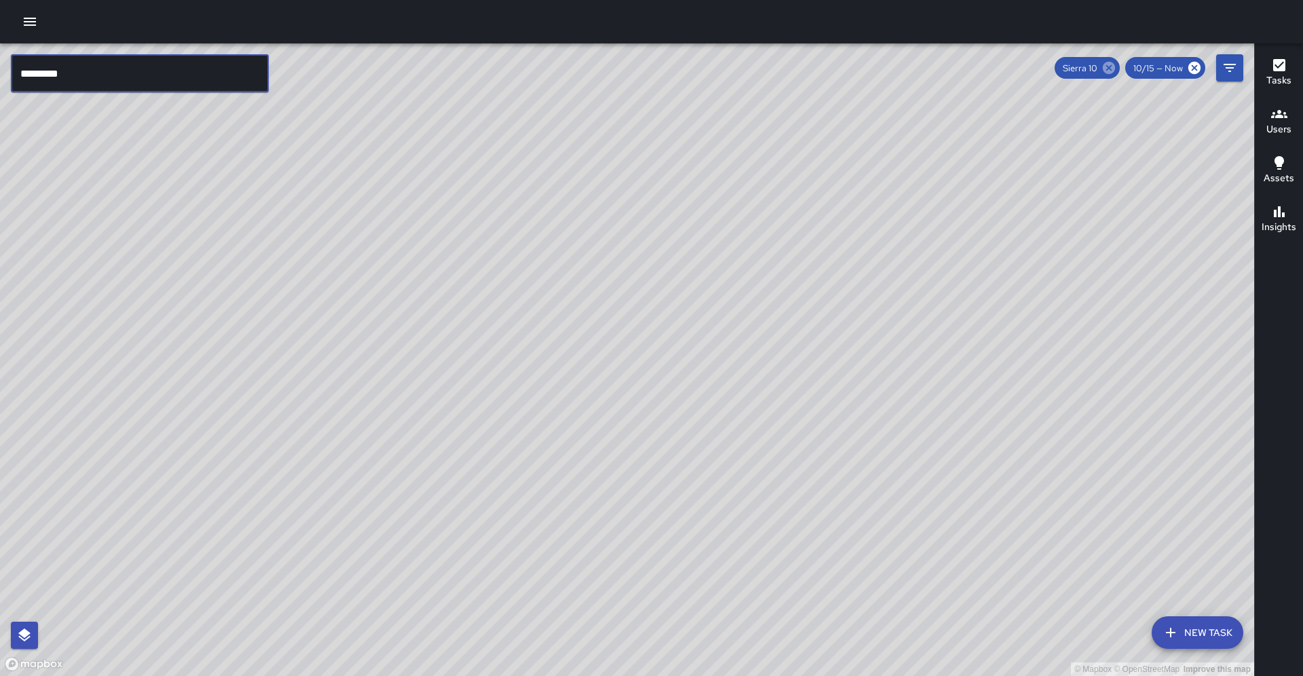
click at [1115, 66] on icon at bounding box center [1109, 68] width 12 height 12
drag, startPoint x: 744, startPoint y: 229, endPoint x: 730, endPoint y: 231, distance: 13.8
click at [730, 231] on div "© Mapbox © OpenStreetMap Improve this map" at bounding box center [627, 359] width 1254 height 633
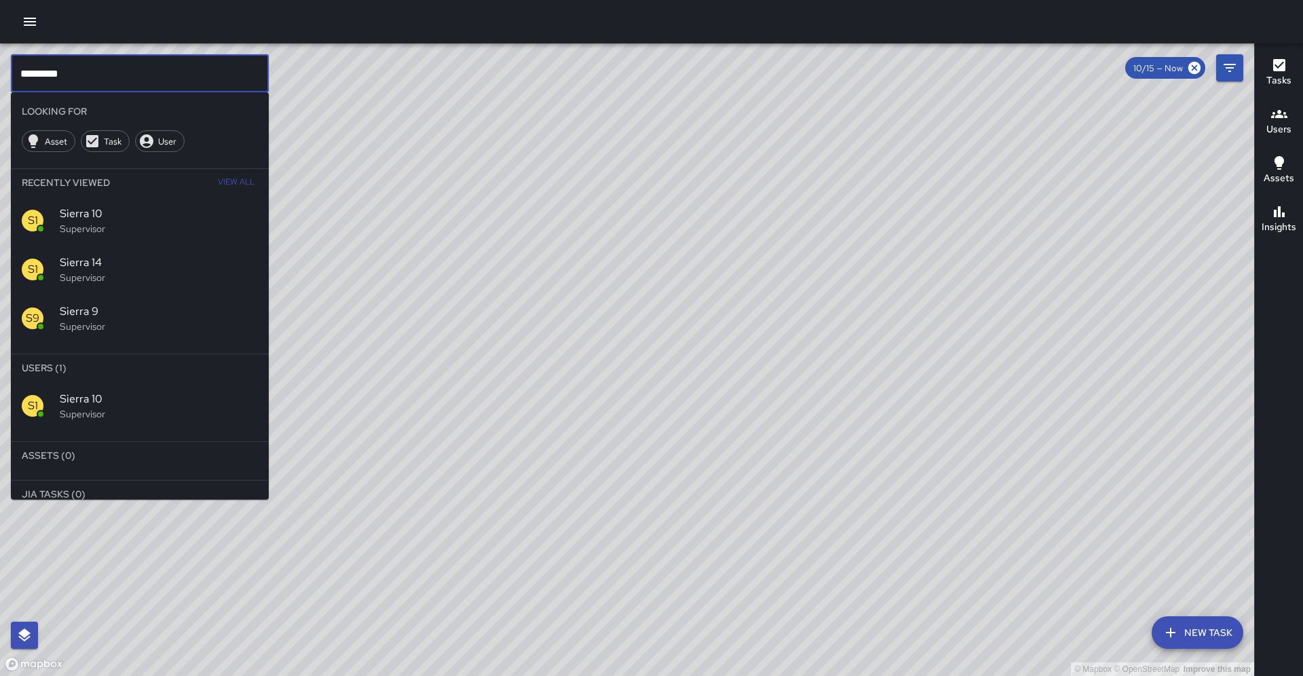
click at [233, 81] on input "*********" at bounding box center [140, 73] width 258 height 38
type input "*********"
click at [193, 391] on span "Sierra 13" at bounding box center [159, 399] width 198 height 16
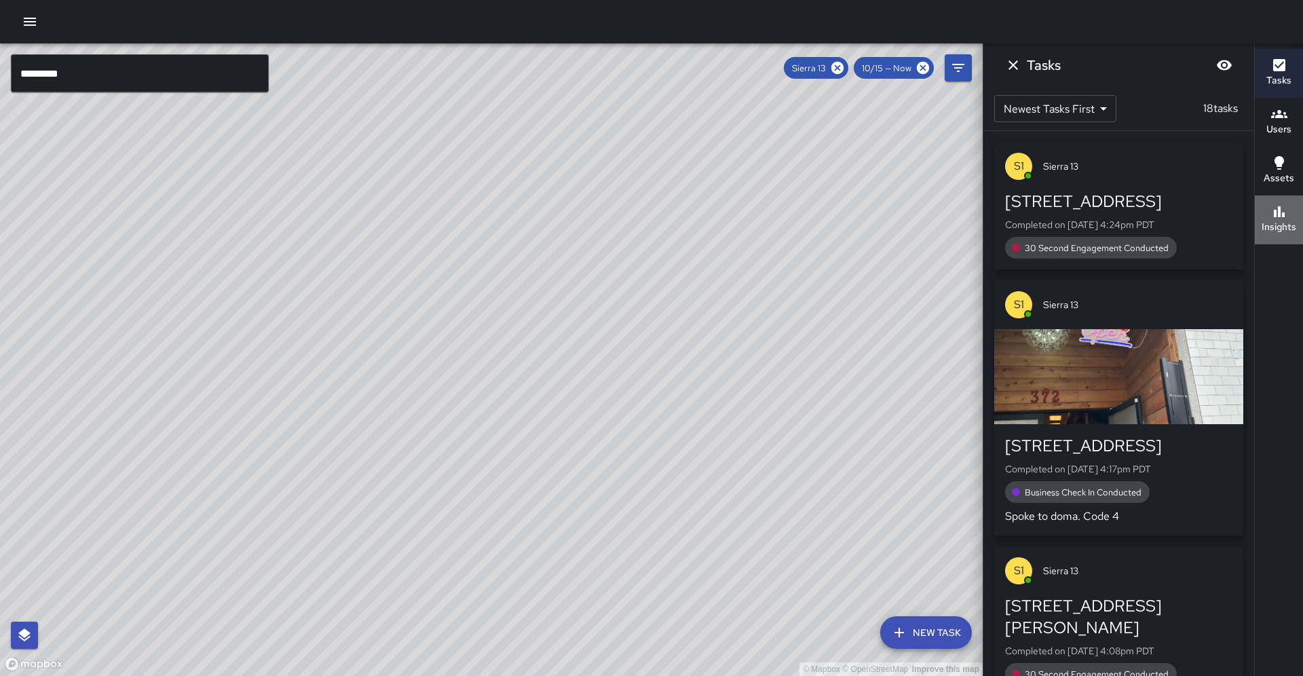
click at [1259, 225] on button "Insights" at bounding box center [1279, 220] width 48 height 49
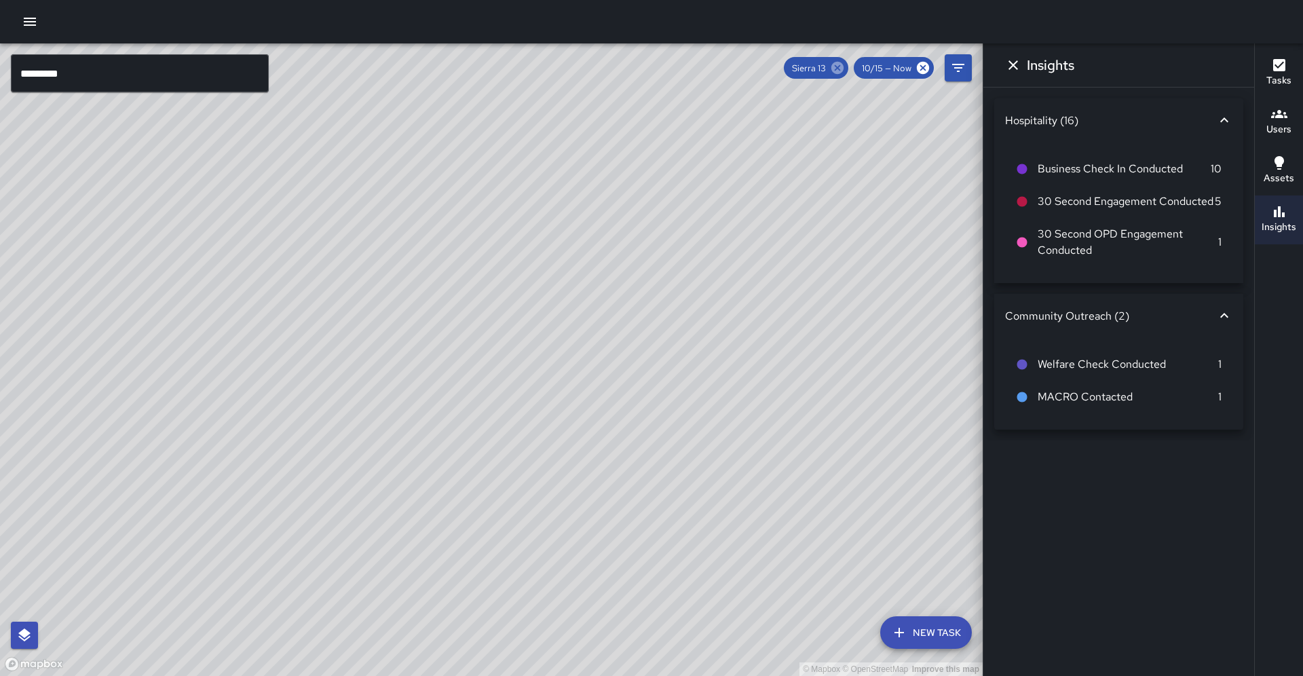
click at [842, 66] on icon at bounding box center [838, 68] width 12 height 12
